Goal: Task Accomplishment & Management: Use online tool/utility

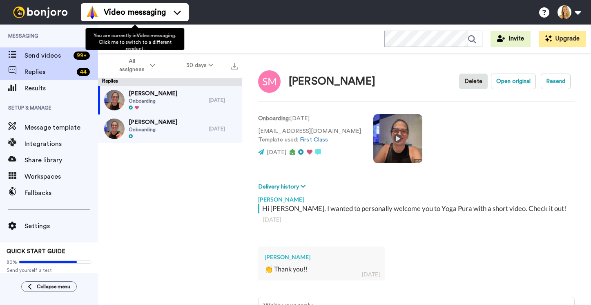
type textarea "x"
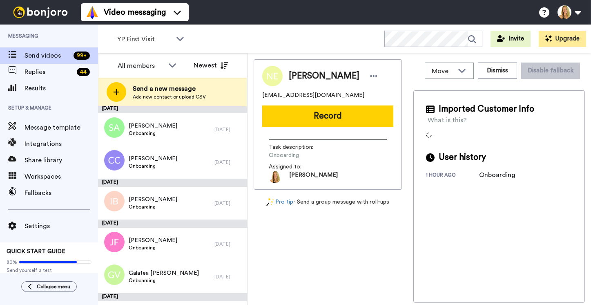
scroll to position [1132, 0]
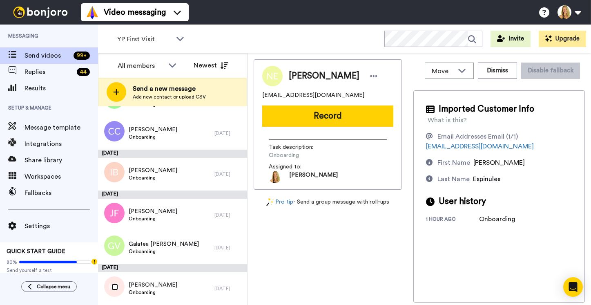
scroll to position [1104, 0]
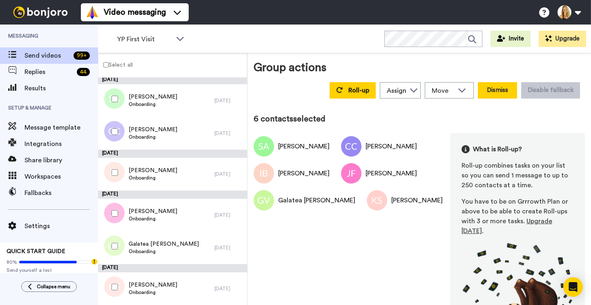
click at [509, 82] on button "Dismiss" at bounding box center [497, 90] width 39 height 16
